Goal: Task Accomplishment & Management: Manage account settings

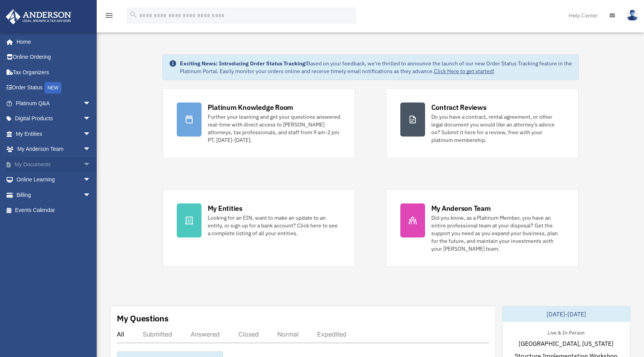
click at [83, 166] on span "arrow_drop_down" at bounding box center [90, 165] width 15 height 16
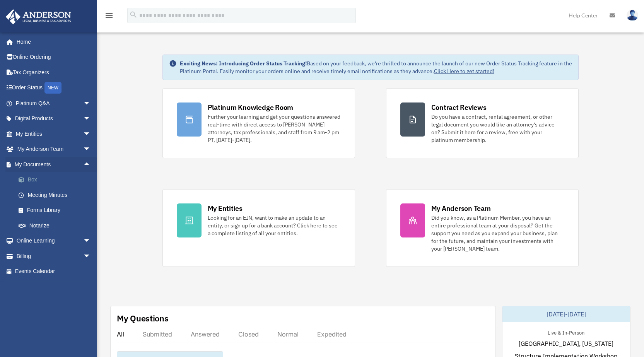
click at [39, 177] on link "Box" at bounding box center [57, 179] width 92 height 15
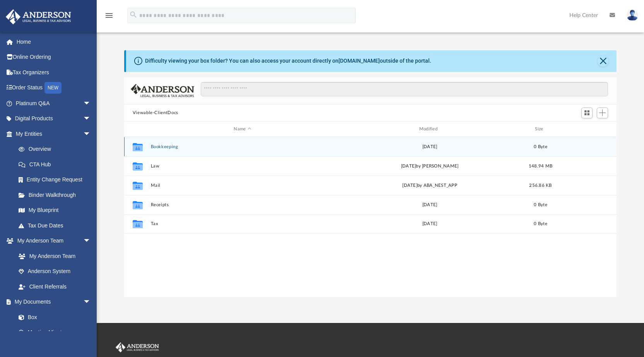
scroll to position [170, 486]
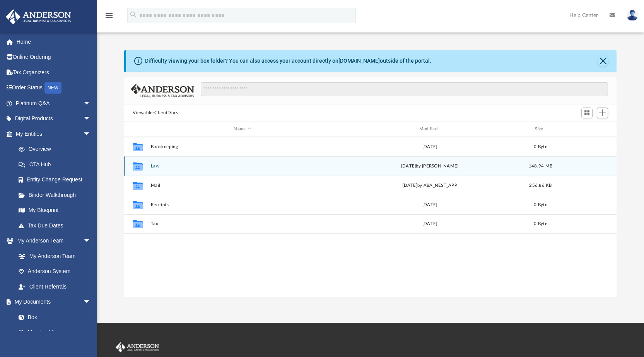
click at [159, 162] on div "Collaborated Folder Law Wed Sep 3 2025 by Cynthia Peters 148.94 MB" at bounding box center [370, 165] width 493 height 19
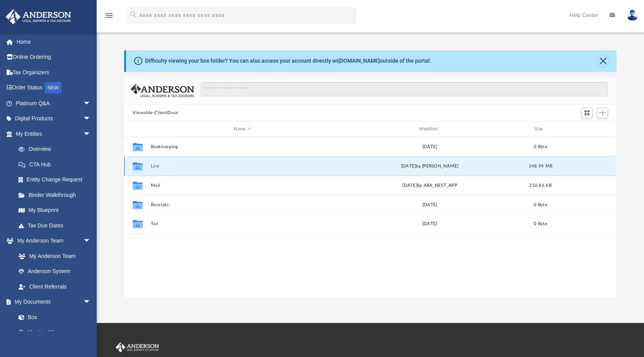
click at [159, 165] on button "Law" at bounding box center [242, 166] width 184 height 5
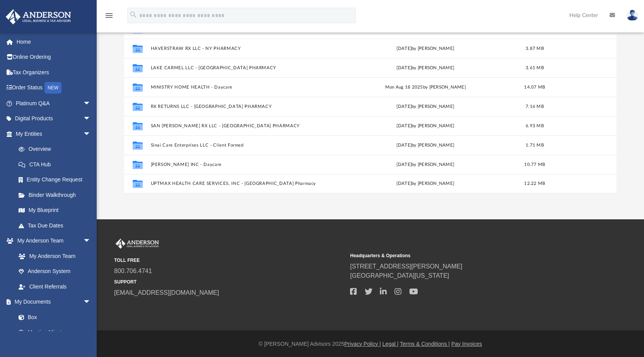
scroll to position [104, 0]
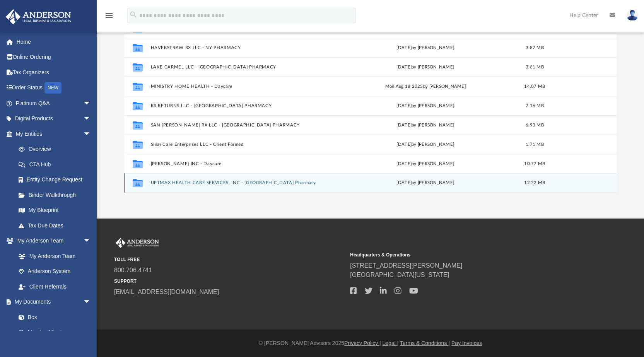
click at [233, 182] on button "UPTMAX HEALTH CARE SERVICES, INC - TX Pharmacy" at bounding box center [240, 183] width 181 height 5
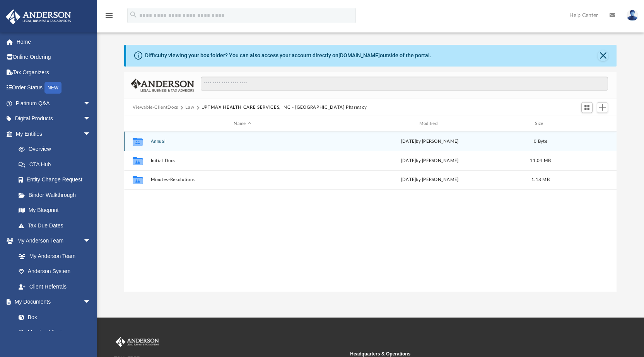
scroll to position [0, 0]
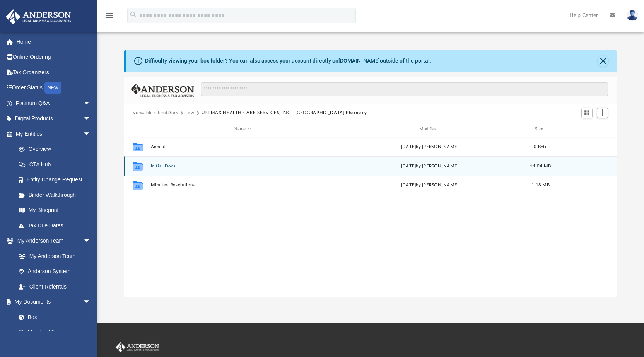
click at [181, 166] on button "Initial Docs" at bounding box center [242, 166] width 184 height 5
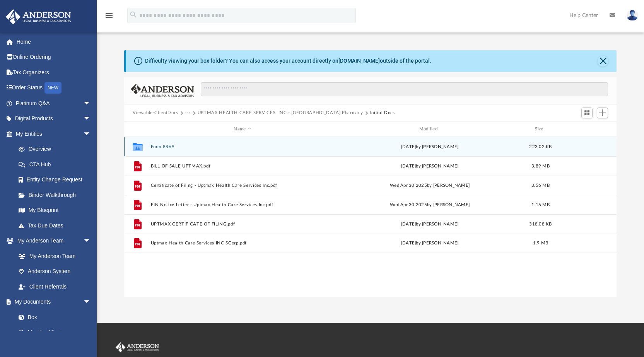
click at [167, 142] on div "Collaborated Folder Form 8869 Wed Sep 3 2025 by Cynthia Peters 223.02 KB" at bounding box center [370, 146] width 493 height 19
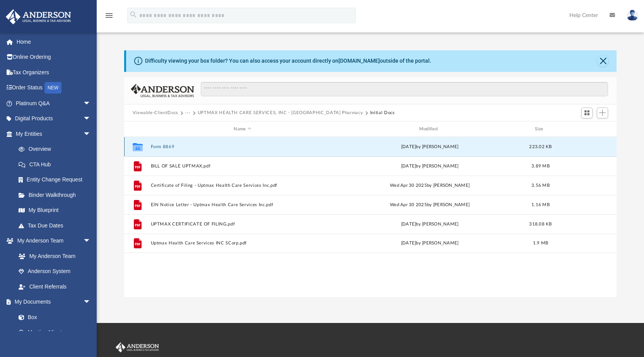
click at [169, 146] on button "Form 8869" at bounding box center [242, 146] width 184 height 5
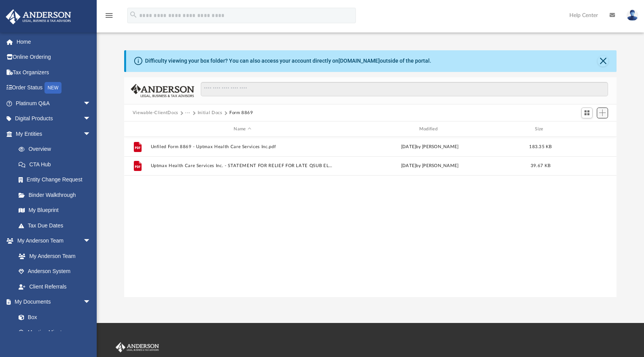
click at [602, 112] on span "Add" at bounding box center [602, 112] width 7 height 7
click at [587, 128] on li "Upload" at bounding box center [591, 128] width 25 height 8
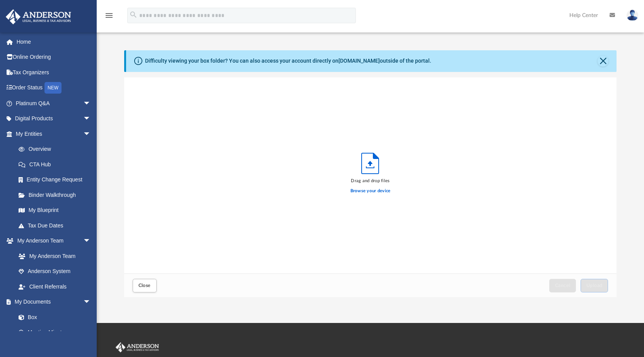
scroll to position [190, 486]
click at [361, 191] on label "Browse your device" at bounding box center [370, 191] width 40 height 7
click at [0, 0] on input "Browse your device" at bounding box center [0, 0] width 0 height 0
click at [267, 174] on div "Drag and drop files Browse your device" at bounding box center [370, 175] width 493 height 196
click at [602, 61] on button "Close" at bounding box center [602, 61] width 11 height 11
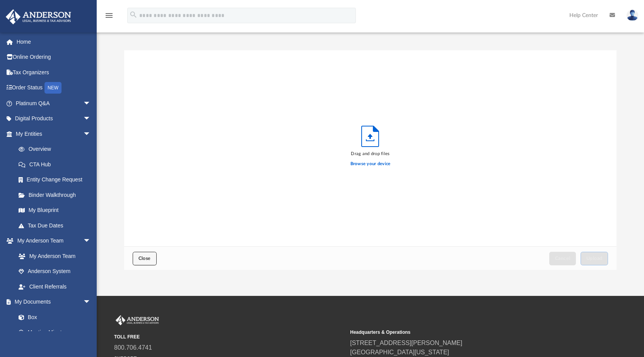
click at [148, 255] on button "Close" at bounding box center [145, 259] width 24 height 14
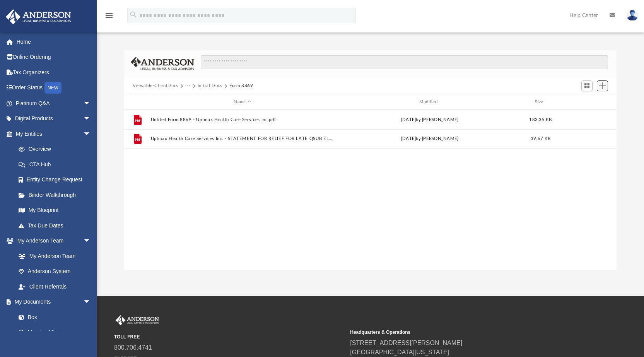
click at [606, 86] on button "Add" at bounding box center [603, 85] width 12 height 11
click at [590, 97] on ul "Upload New Folder" at bounding box center [591, 109] width 34 height 33
click at [588, 101] on li "Upload" at bounding box center [591, 101] width 25 height 8
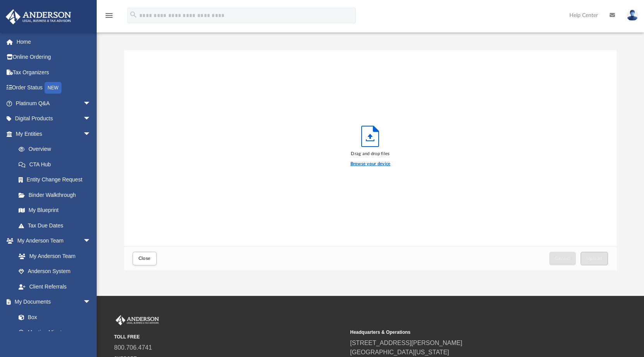
drag, startPoint x: 351, startPoint y: 164, endPoint x: 356, endPoint y: 162, distance: 5.2
click at [354, 164] on label "Browse your device" at bounding box center [370, 163] width 40 height 7
click at [377, 164] on label "Browse your device" at bounding box center [370, 163] width 40 height 7
click at [0, 0] on input "Browse your device" at bounding box center [0, 0] width 0 height 0
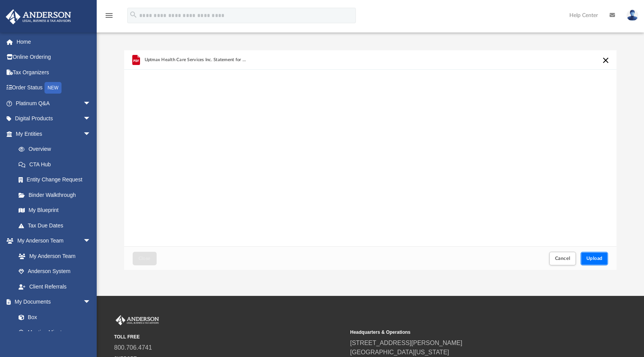
click at [603, 261] on button "Upload" at bounding box center [594, 259] width 28 height 14
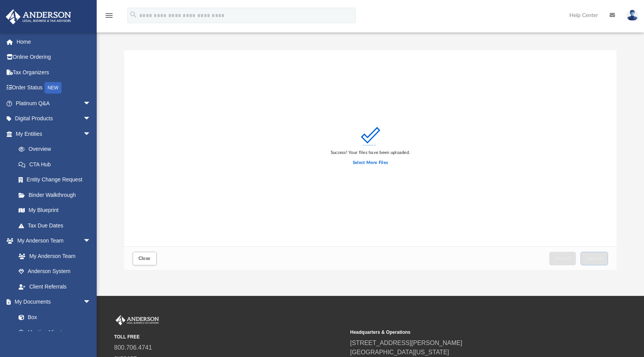
click at [600, 195] on div "Success! Your files have been uploaded. Select More Files" at bounding box center [370, 148] width 493 height 196
click at [368, 163] on label "Select More Files" at bounding box center [370, 162] width 35 height 7
click at [356, 164] on label "Select More Files" at bounding box center [370, 162] width 35 height 7
click at [0, 0] on input "Select More Files" at bounding box center [0, 0] width 0 height 0
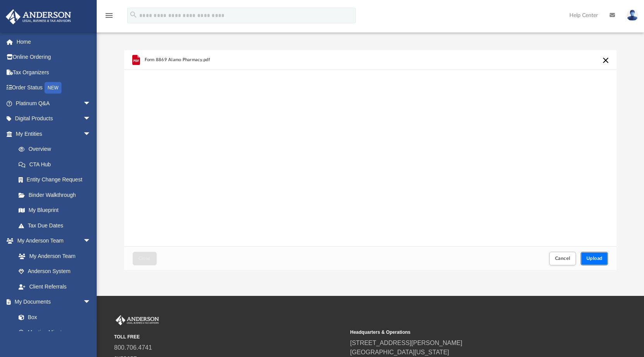
click at [592, 261] on button "Upload" at bounding box center [594, 259] width 28 height 14
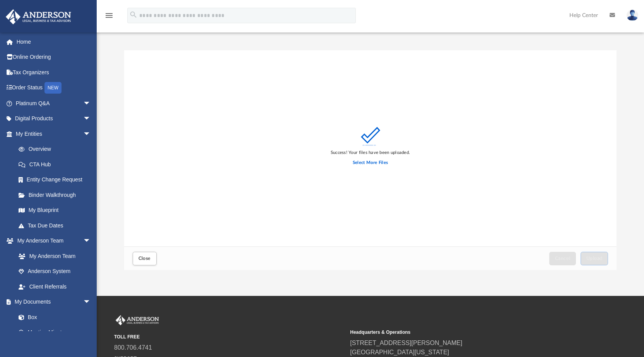
click at [609, 210] on div "Success! Your files have been uploaded. Select More Files" at bounding box center [370, 148] width 493 height 196
click at [149, 261] on button "Close" at bounding box center [145, 259] width 24 height 14
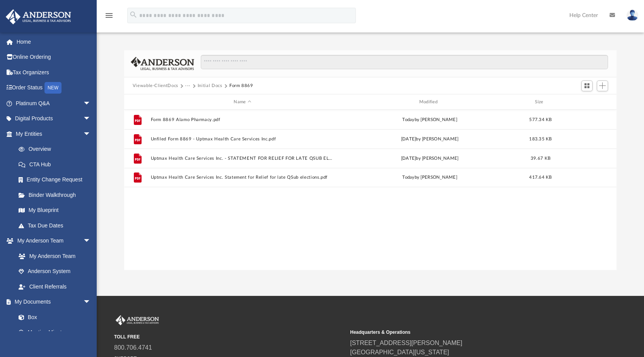
click at [626, 175] on div "Difficulty viewing your box folder? You can also access your account directly o…" at bounding box center [370, 160] width 547 height 220
click at [629, 280] on div "App ecklr@hotmail.com Sign Out ecklr@hotmail.com Home Online Ordering Tax Organ…" at bounding box center [322, 148] width 644 height 296
